Goal: Task Accomplishment & Management: Complete application form

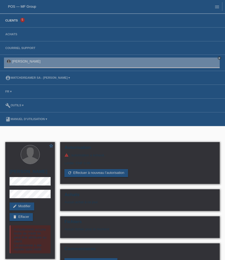
click at [14, 22] on link "Clients" at bounding box center [12, 20] width 18 height 3
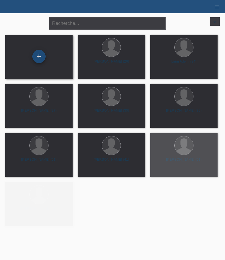
click at [41, 54] on div "+" at bounding box center [38, 56] width 13 height 13
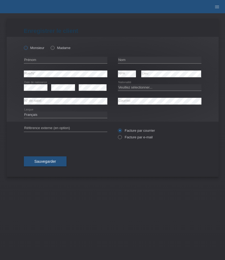
click at [36, 49] on label "Monsieur" at bounding box center [34, 48] width 21 height 4
click at [27, 49] on input "Monsieur" at bounding box center [25, 47] width 3 height 3
radio input "true"
click at [76, 59] on input "text" at bounding box center [65, 60] width 83 height 7
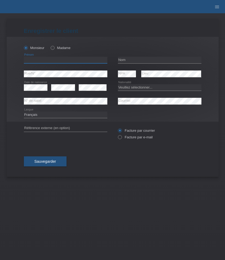
paste input "Sven"
type input "[PERSON_NAME]"
click at [139, 62] on input "text" at bounding box center [159, 60] width 83 height 7
paste input "Walliser"
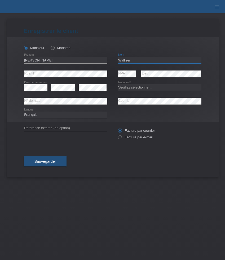
type input "Walliser"
click at [141, 85] on select "Veuillez sélectionner... Suisse Allemagne Autriche Liechtenstein ------------ A…" at bounding box center [159, 87] width 83 height 6
select select "CH"
click at [118, 84] on select "Veuillez sélectionner... Suisse Allemagne Autriche Liechtenstein ------------ A…" at bounding box center [159, 87] width 83 height 6
click at [98, 116] on select "Deutsch Français Italiano English" at bounding box center [65, 115] width 83 height 6
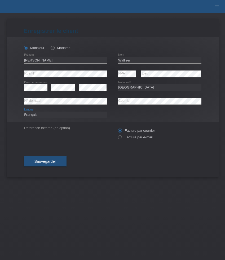
select select "de"
click at [24, 112] on select "Deutsch Français Italiano English" at bounding box center [65, 115] width 83 height 6
click at [135, 138] on label "Facture par e-mail" at bounding box center [135, 137] width 35 height 4
click at [121, 138] on input "Facture par e-mail" at bounding box center [119, 138] width 3 height 7
radio input "true"
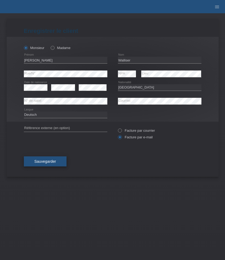
click at [52, 162] on span "Sauvegarder" at bounding box center [45, 161] width 22 height 4
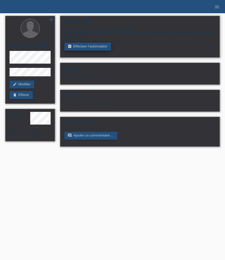
click at [87, 49] on link "assignment_turned_in Effectuer l’autorisation" at bounding box center [87, 47] width 46 height 8
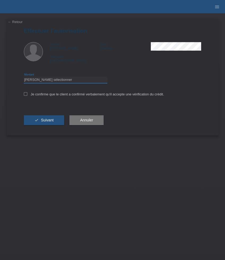
click at [82, 77] on select "Veuillez sélectionner CHF 1.00 - CHF 499.00 CHF 500.00 - CHF 1'999.00 CHF 2'000…" at bounding box center [65, 80] width 83 height 6
select select "3"
click at [24, 77] on select "Veuillez sélectionner CHF 1.00 - CHF 499.00 CHF 500.00 - CHF 1'999.00 CHF 2'000…" at bounding box center [65, 80] width 83 height 6
drag, startPoint x: 82, startPoint y: 77, endPoint x: 70, endPoint y: 95, distance: 21.8
click at [70, 95] on label "Je confirme que le client a confirmé verbalement qu'il accepte une vérification…" at bounding box center [94, 94] width 140 height 4
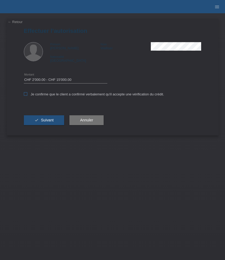
click at [27, 95] on input "Je confirme que le client a confirmé verbalement qu'il accepte une vérification…" at bounding box center [25, 93] width 3 height 3
checkbox input "true"
click at [56, 122] on button "check Suivant" at bounding box center [44, 120] width 41 height 10
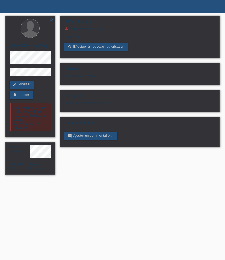
click at [217, 5] on icon "menu" at bounding box center [216, 6] width 5 height 5
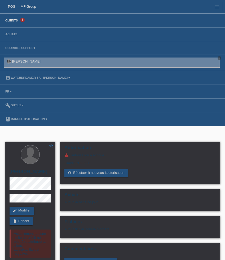
click at [15, 21] on link "Clients" at bounding box center [12, 20] width 18 height 3
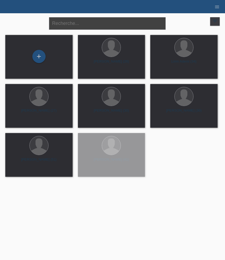
click at [86, 28] on input "text" at bounding box center [107, 23] width 117 height 12
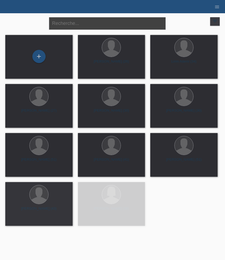
click at [86, 28] on input "text" at bounding box center [107, 23] width 117 height 12
paste input "NZUZI"
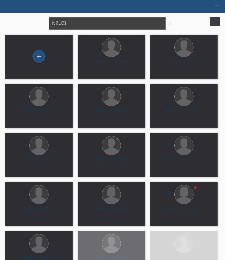
type input "NZUZI"
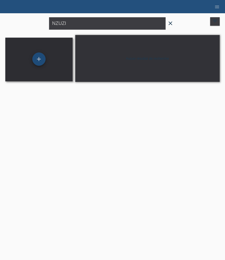
click at [37, 57] on div "+" at bounding box center [38, 58] width 13 height 13
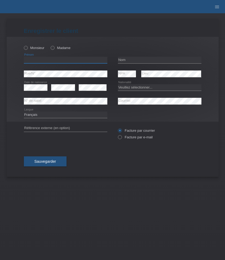
click at [50, 58] on input "text" at bounding box center [65, 60] width 83 height 7
paste input "Emanuel"
paste input "DOS SANTOS"
type input "Emanuel DOS SANTOS"
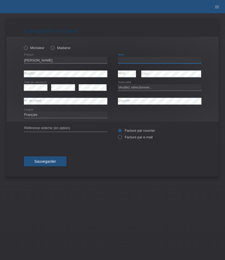
click at [124, 61] on input "text" at bounding box center [159, 60] width 83 height 7
paste input "NZUZI MAT"
paste input "Chemin Dottrens 65"
type input "NZUZI MAT"
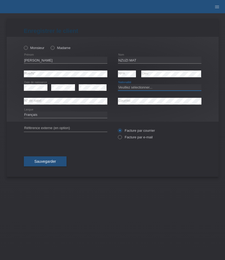
click at [144, 87] on select "Veuillez sélectionner... Suisse Allemagne Autriche Liechtenstein ------------ A…" at bounding box center [159, 87] width 83 height 6
select select "CD"
click at [118, 84] on select "Veuillez sélectionner... Suisse Allemagne Autriche Liechtenstein ------------ A…" at bounding box center [159, 87] width 83 height 6
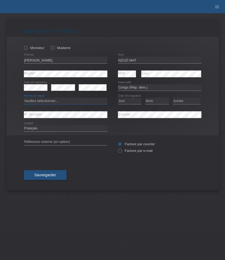
click at [41, 101] on select "Veuillez sélectionner... C B B - Statut de réfugié Autre" at bounding box center [65, 101] width 83 height 6
select select "C"
click at [24, 98] on select "Veuillez sélectionner... C B B - Statut de réfugié Autre" at bounding box center [65, 101] width 83 height 6
click at [131, 100] on select "Jour 01 02 03 04 05 06 07 08 09 10 11" at bounding box center [130, 101] width 24 height 6
select select "12"
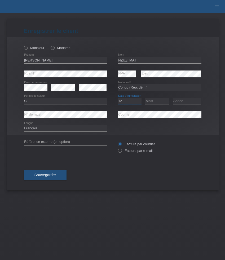
click at [118, 98] on select "Jour 01 02 03 04 05 06 07 08 09 10 11" at bounding box center [130, 101] width 24 height 6
click at [157, 101] on select "Mois 01 02 03 04 05 06 07 08 09 10 11" at bounding box center [157, 101] width 24 height 6
select select "02"
click at [145, 98] on select "Mois 01 02 03 04 05 06 07 08 09 10 11" at bounding box center [157, 101] width 24 height 6
click at [184, 102] on select "Année 2025 2024 2023 2022 2021 2020 2019 2018 2017 2016 2015 2014 2013 2012 201…" at bounding box center [187, 101] width 28 height 6
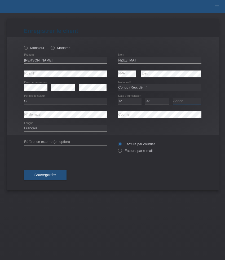
select select "1983"
click at [173, 98] on select "Année 2025 2024 2023 2022 2021 2020 2019 2018 2017 2016 2015 2014 2013 2012 201…" at bounding box center [187, 101] width 28 height 6
click at [135, 151] on label "Facture par e-mail" at bounding box center [135, 151] width 35 height 4
click at [121, 151] on input "Facture par e-mail" at bounding box center [119, 152] width 3 height 7
radio input "true"
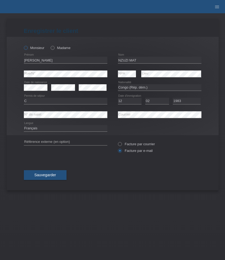
click at [33, 48] on label "Monsieur" at bounding box center [34, 48] width 21 height 4
click at [27, 48] on input "Monsieur" at bounding box center [25, 47] width 3 height 3
radio input "true"
click at [49, 176] on span "Sauvegarder" at bounding box center [45, 175] width 22 height 4
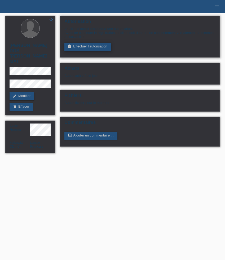
click at [81, 48] on link "assignment_turned_in Effectuer l’autorisation" at bounding box center [87, 47] width 46 height 8
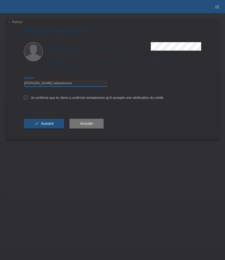
click at [81, 81] on select "Veuillez sélectionner CHF 1.00 - CHF 499.00 CHF 500.00 - CHF 1'999.00 CHF 2'000…" at bounding box center [65, 83] width 83 height 6
select select "3"
click at [24, 80] on select "Veuillez sélectionner CHF 1.00 - CHF 499.00 CHF 500.00 - CHF 1'999.00 CHF 2'000…" at bounding box center [65, 83] width 83 height 6
click at [77, 96] on label "Je confirme que le client a confirmé verbalement qu'il accepte une vérification…" at bounding box center [94, 98] width 140 height 4
click at [27, 96] on input "Je confirme que le client a confirmé verbalement qu'il accepte une vérification…" at bounding box center [25, 97] width 3 height 3
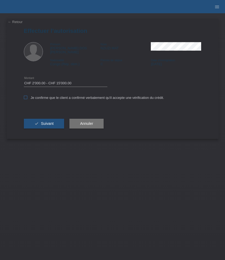
checkbox input "true"
click at [51, 116] on div "check Suivant" at bounding box center [44, 123] width 41 height 31
click at [47, 122] on span "Suivant" at bounding box center [47, 123] width 13 height 4
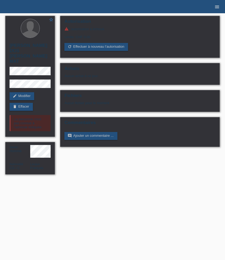
click at [217, 9] on icon "menu" at bounding box center [216, 6] width 5 height 5
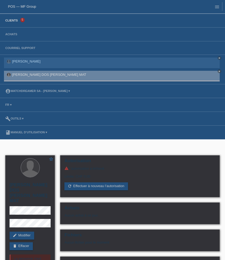
click at [15, 21] on link "Clients" at bounding box center [12, 20] width 18 height 3
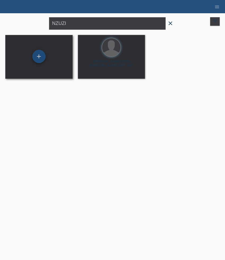
click at [41, 61] on div "+" at bounding box center [38, 56] width 13 height 13
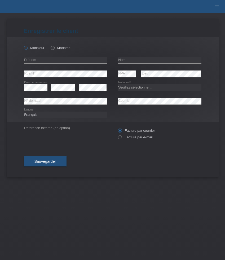
click at [31, 48] on label "Monsieur" at bounding box center [34, 48] width 21 height 4
click at [27, 48] on input "Monsieur" at bounding box center [25, 47] width 3 height 3
radio input "true"
click at [54, 61] on input "text" at bounding box center [65, 60] width 83 height 7
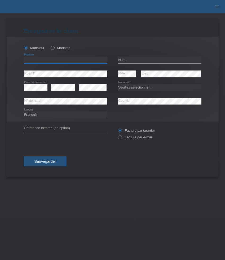
paste input "Jolan"
type input "Jolan"
click at [130, 60] on input "text" at bounding box center [159, 60] width 83 height 7
paste input "[PERSON_NAME]"
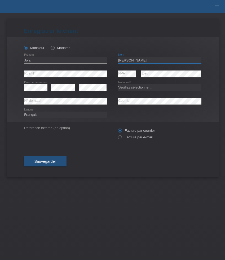
type input "[PERSON_NAME]"
click at [149, 85] on select "Veuillez sélectionner... Suisse Allemagne Autriche Liechtenstein ------------ A…" at bounding box center [159, 87] width 83 height 6
select select "CH"
click at [118, 84] on select "Veuillez sélectionner... Suisse Allemagne Autriche Liechtenstein ------------ A…" at bounding box center [159, 87] width 83 height 6
click at [132, 137] on label "Facture par e-mail" at bounding box center [135, 137] width 35 height 4
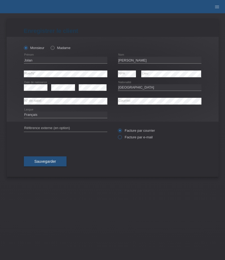
click at [121, 137] on input "Facture par e-mail" at bounding box center [119, 138] width 3 height 7
radio input "true"
click at [57, 161] on button "Sauvegarder" at bounding box center [45, 161] width 43 height 10
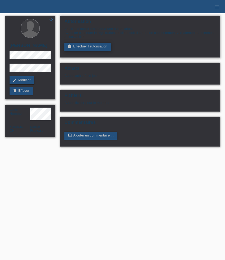
click at [81, 50] on link "assignment_turned_in Effectuer l’autorisation" at bounding box center [87, 47] width 46 height 8
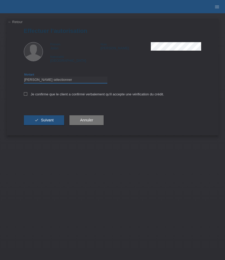
click at [84, 79] on select "Veuillez sélectionner CHF 1.00 - CHF 499.00 CHF 500.00 - CHF 1'999.00 CHF 2'000…" at bounding box center [65, 80] width 83 height 6
select select "3"
click at [24, 77] on select "Veuillez sélectionner CHF 1.00 - CHF 499.00 CHF 500.00 - CHF 1'999.00 CHF 2'000…" at bounding box center [65, 80] width 83 height 6
click at [82, 94] on label "Je confirme que le client a confirmé verbalement qu'il accepte une vérification…" at bounding box center [94, 94] width 140 height 4
click at [27, 94] on input "Je confirme que le client a confirmé verbalement qu'il accepte une vérification…" at bounding box center [25, 93] width 3 height 3
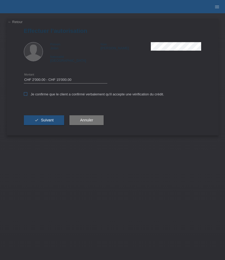
checkbox input "true"
click at [54, 124] on button "check Suivant" at bounding box center [44, 120] width 41 height 10
